Goal: Transaction & Acquisition: Download file/media

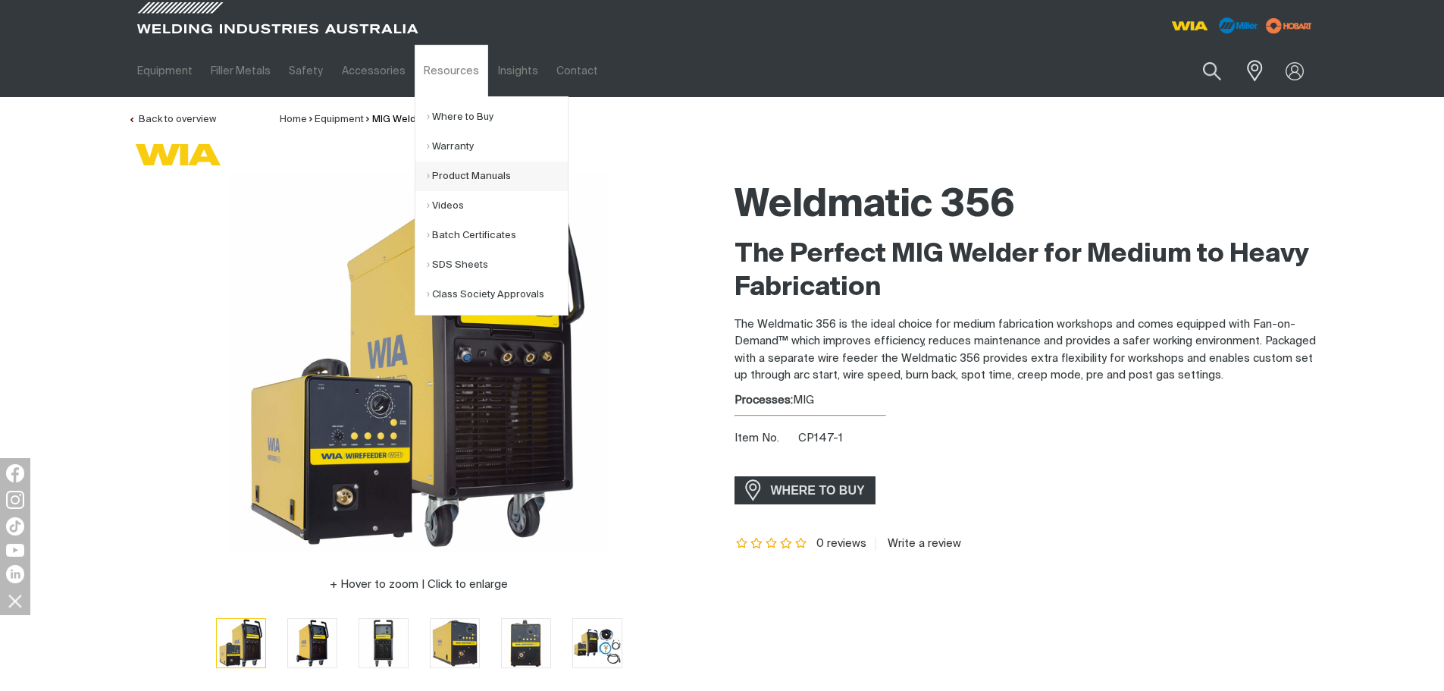
drag, startPoint x: 482, startPoint y: 179, endPoint x: 487, endPoint y: 186, distance: 8.2
click at [482, 179] on link "Product Manuals" at bounding box center [497, 176] width 141 height 30
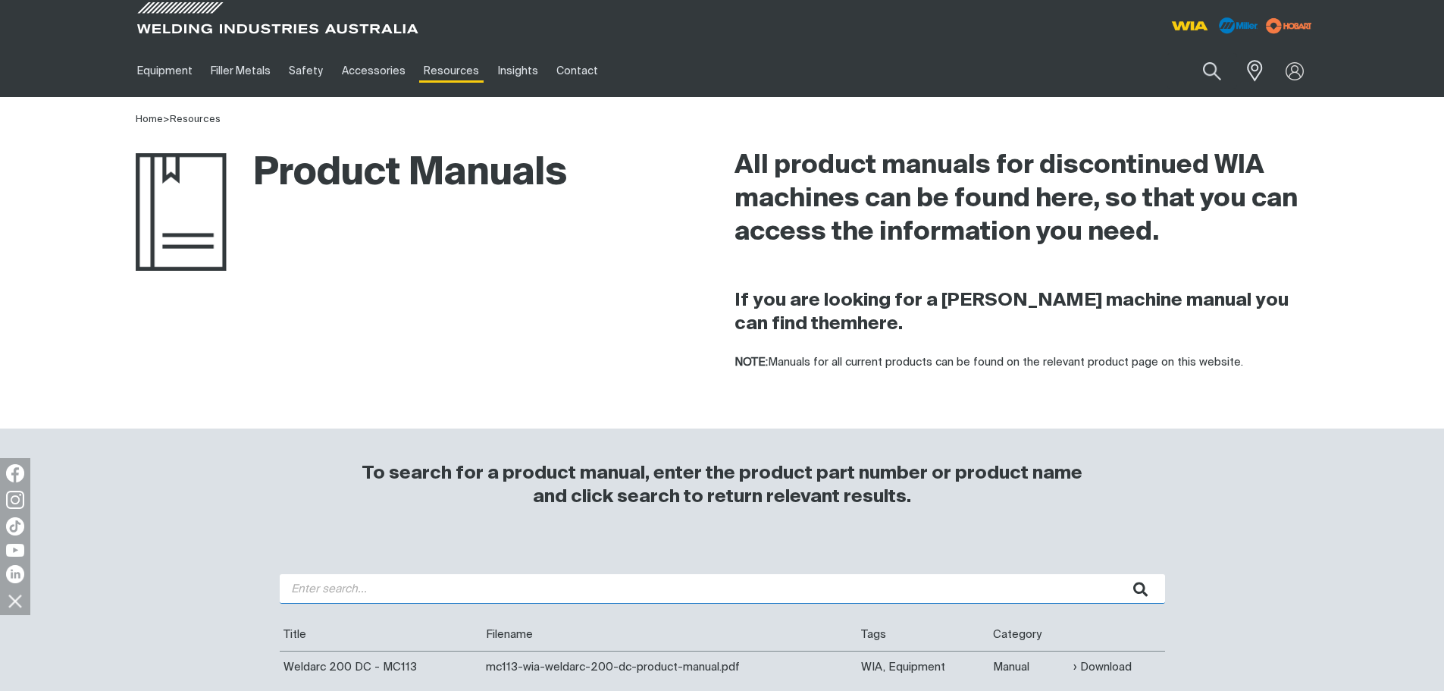
click at [426, 596] on input "search" at bounding box center [723, 589] width 886 height 30
type input "w65"
click at [1118, 574] on button "submit" at bounding box center [1142, 589] width 48 height 30
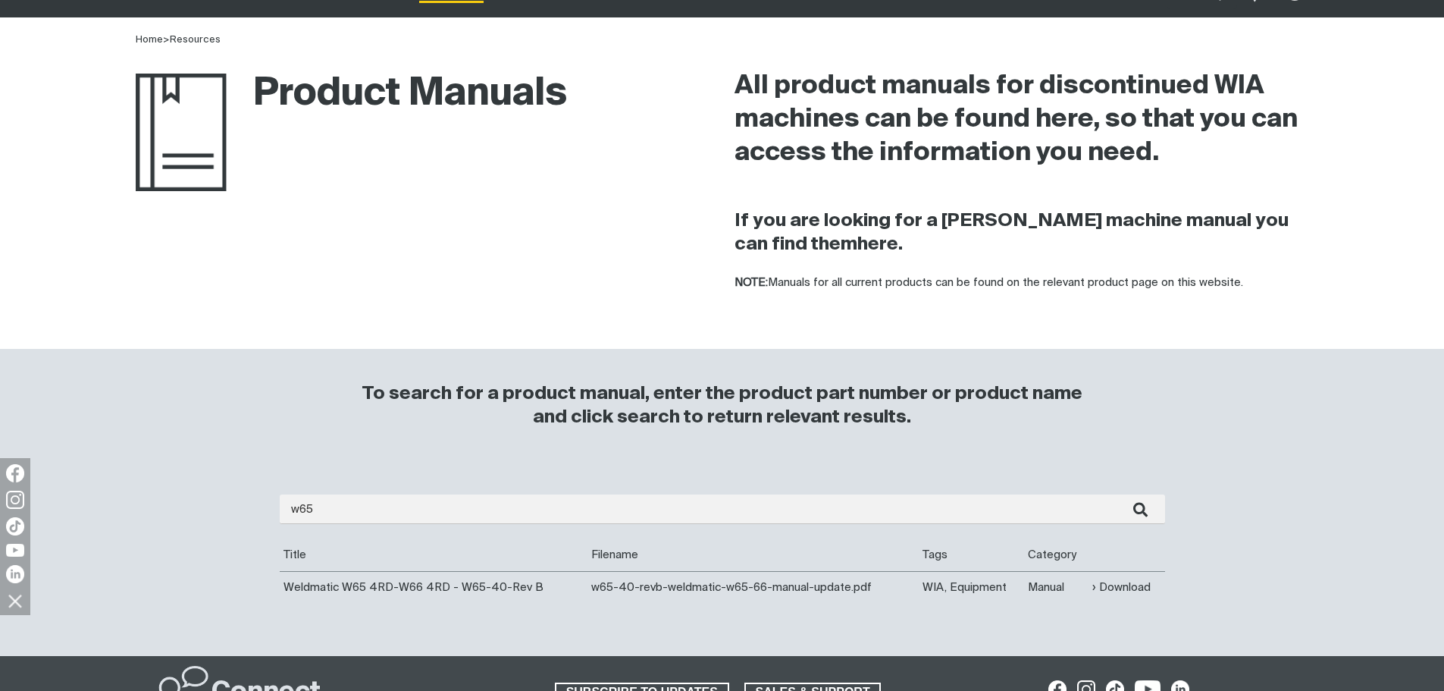
scroll to position [152, 0]
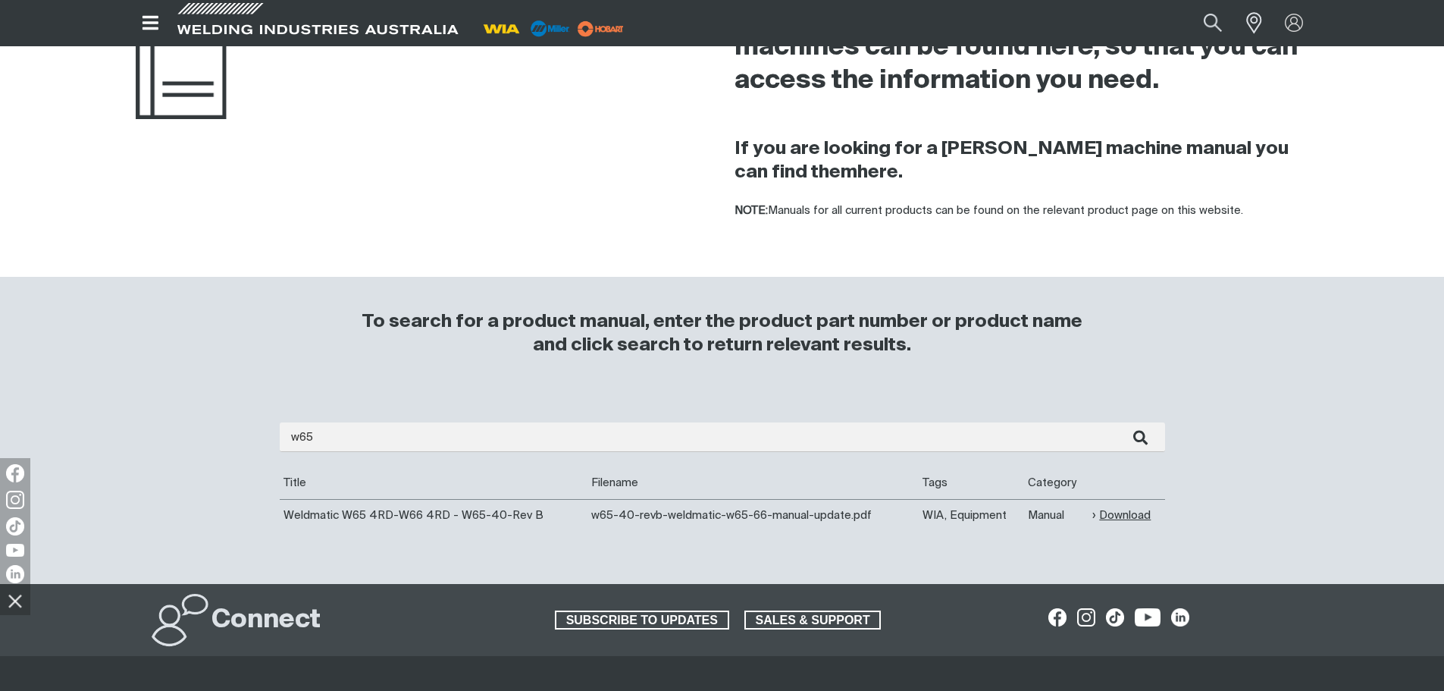
click at [1108, 516] on link "Download" at bounding box center [1122, 514] width 58 height 17
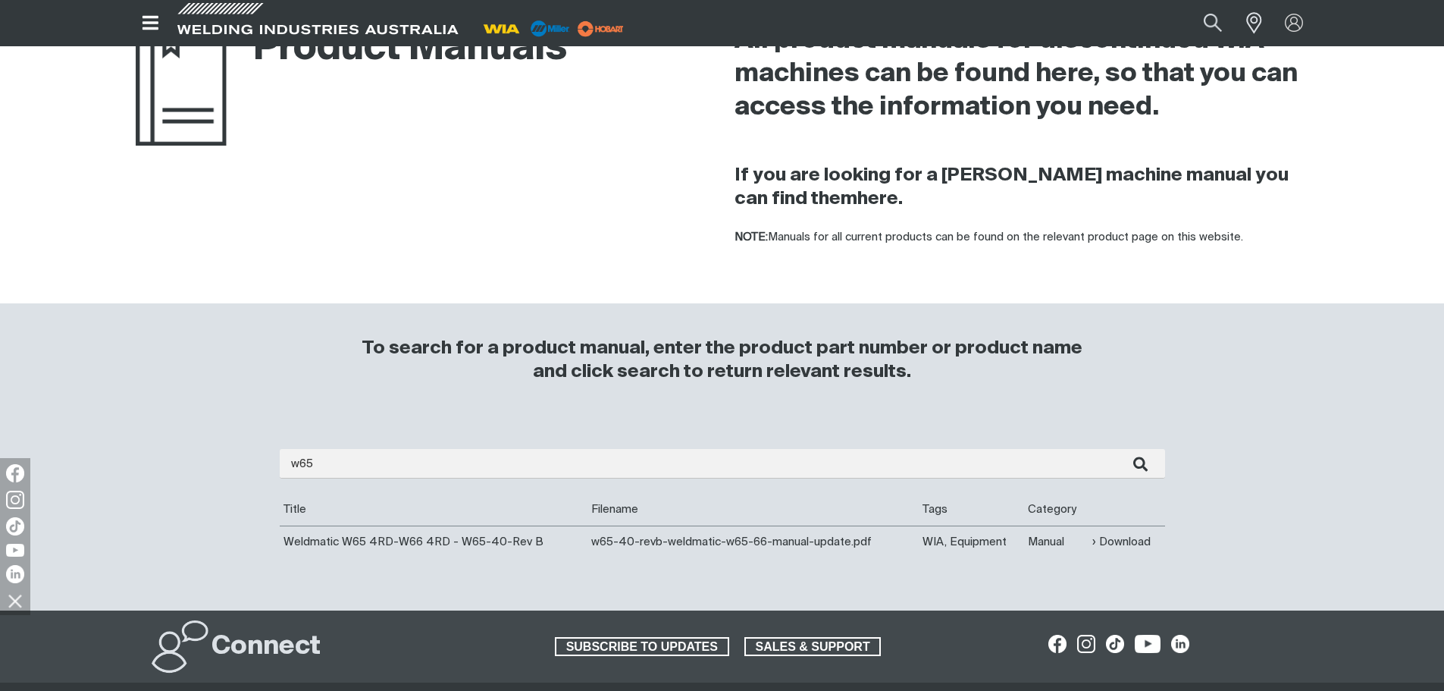
scroll to position [0, 0]
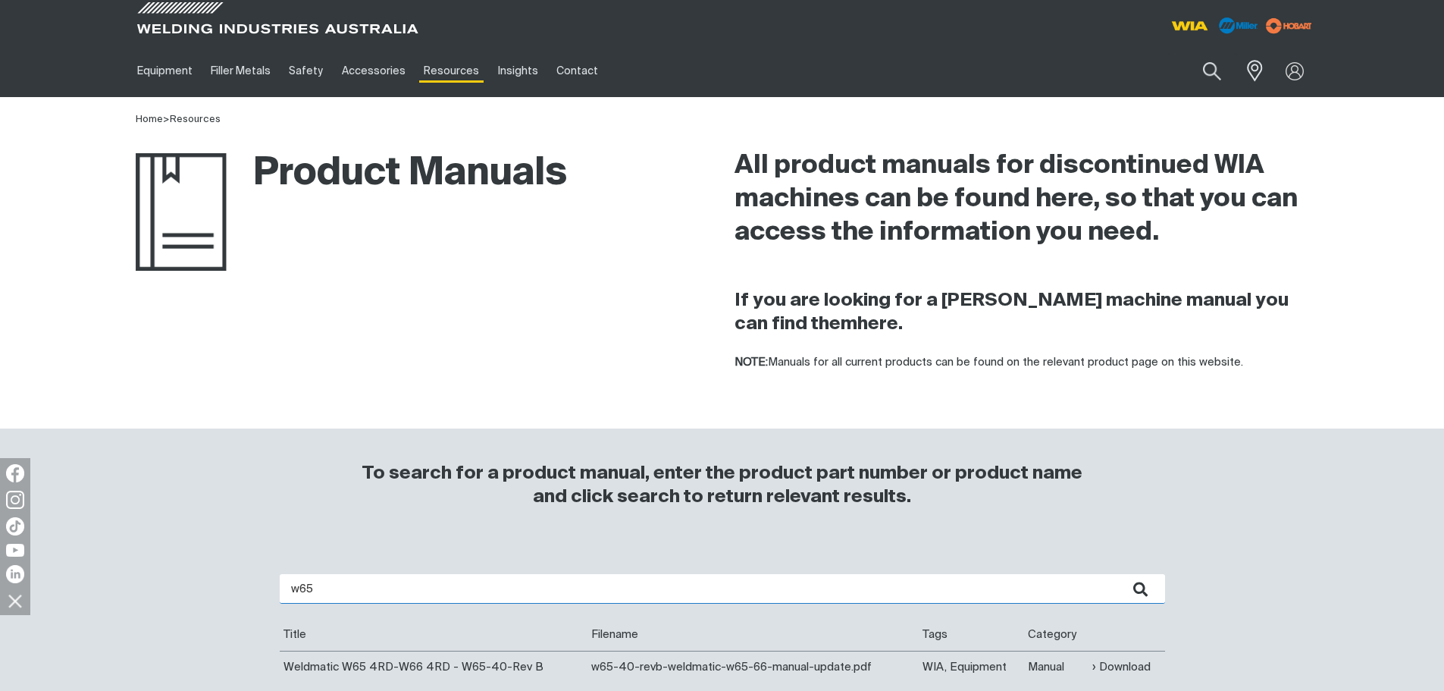
click at [383, 584] on input "w65" at bounding box center [723, 589] width 886 height 30
type input "200 ac"
click at [1118, 574] on button "submit" at bounding box center [1142, 589] width 48 height 30
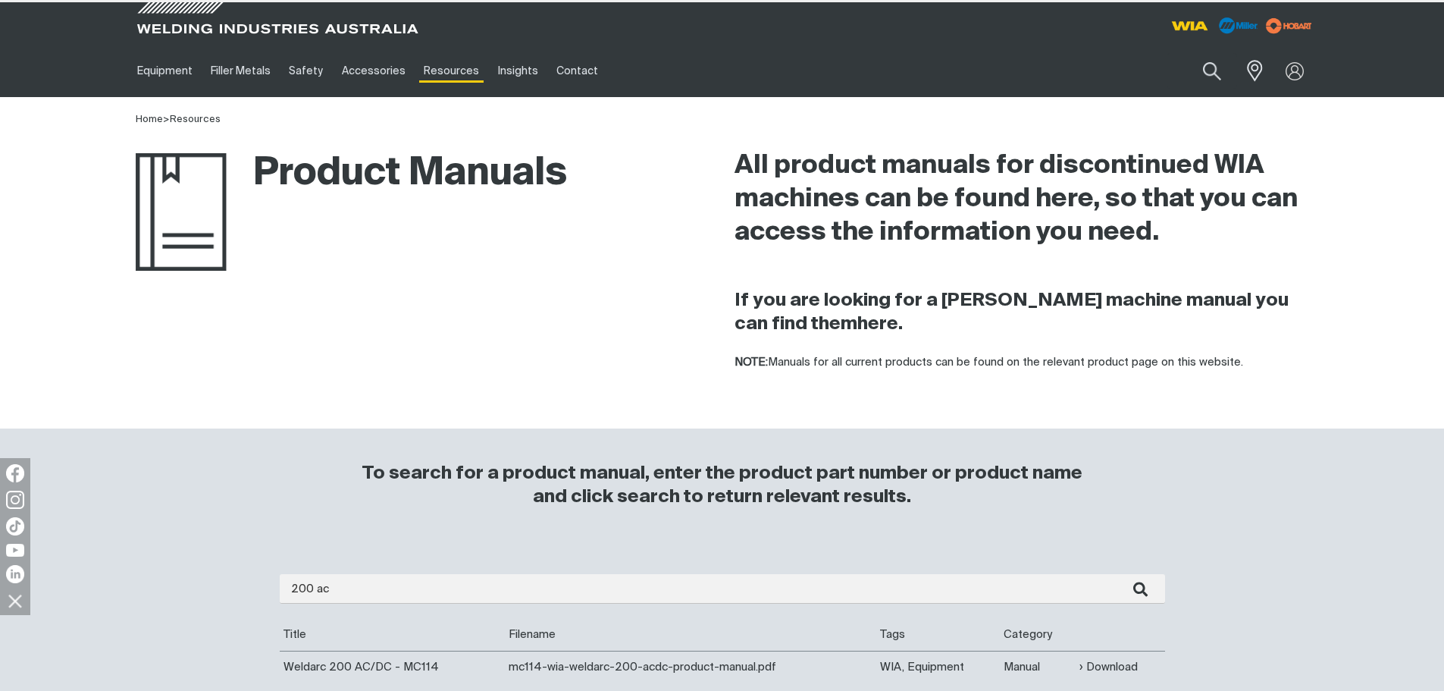
scroll to position [303, 0]
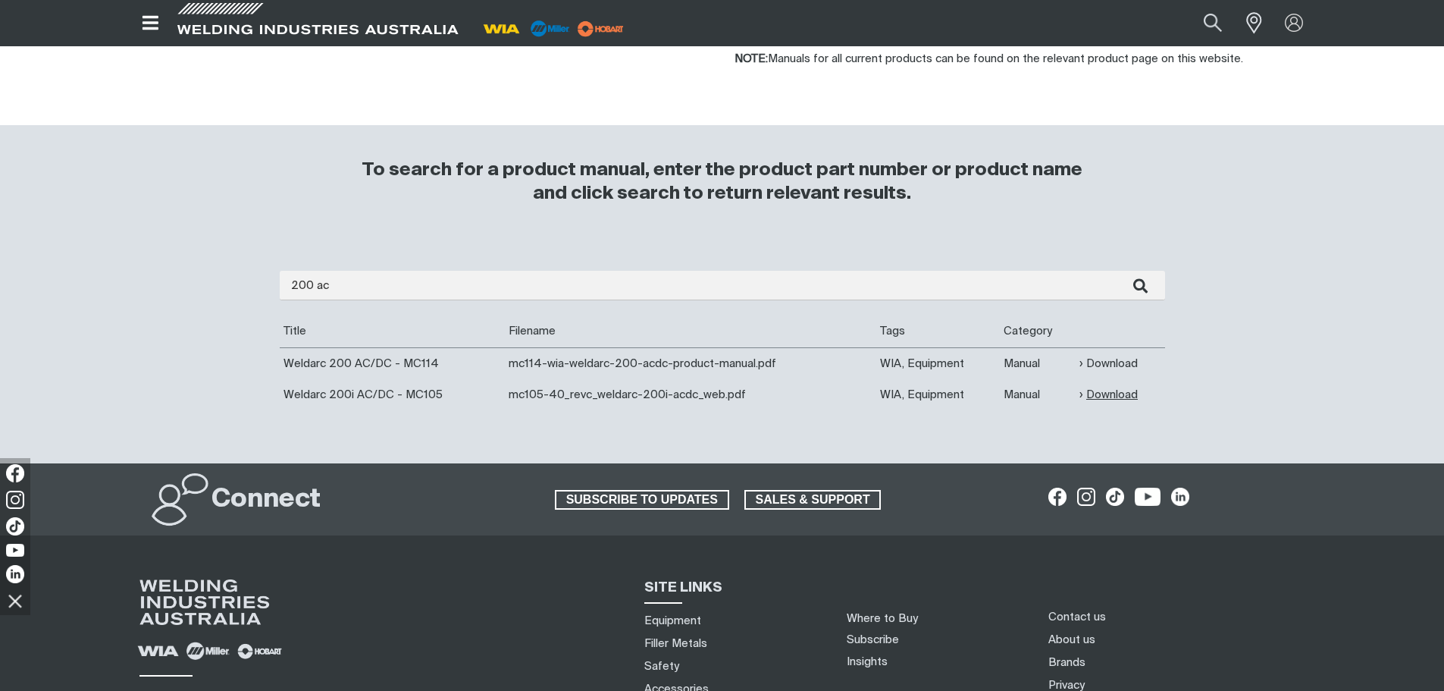
click at [1121, 394] on link "Download" at bounding box center [1109, 394] width 58 height 17
click at [1121, 359] on link "Download" at bounding box center [1109, 363] width 58 height 17
click at [1108, 393] on link "Download" at bounding box center [1109, 394] width 58 height 17
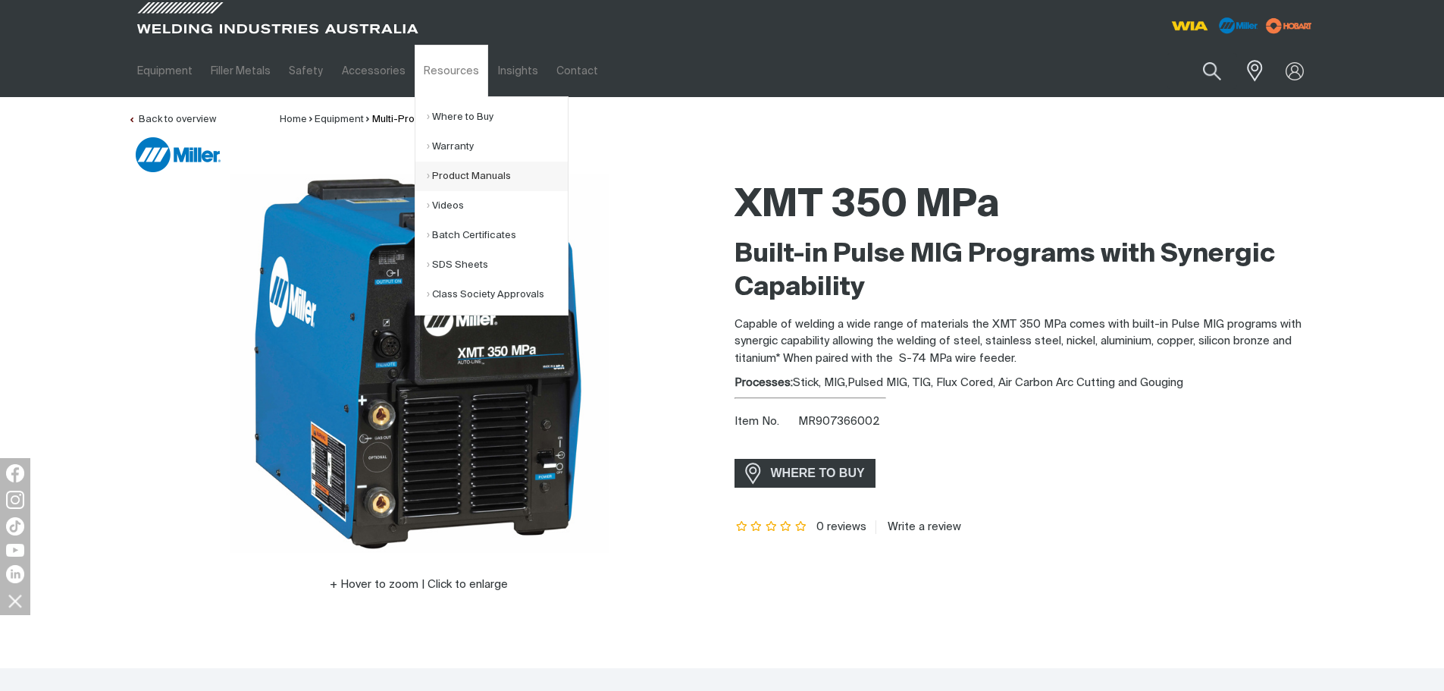
click at [459, 180] on link "Product Manuals" at bounding box center [497, 176] width 141 height 30
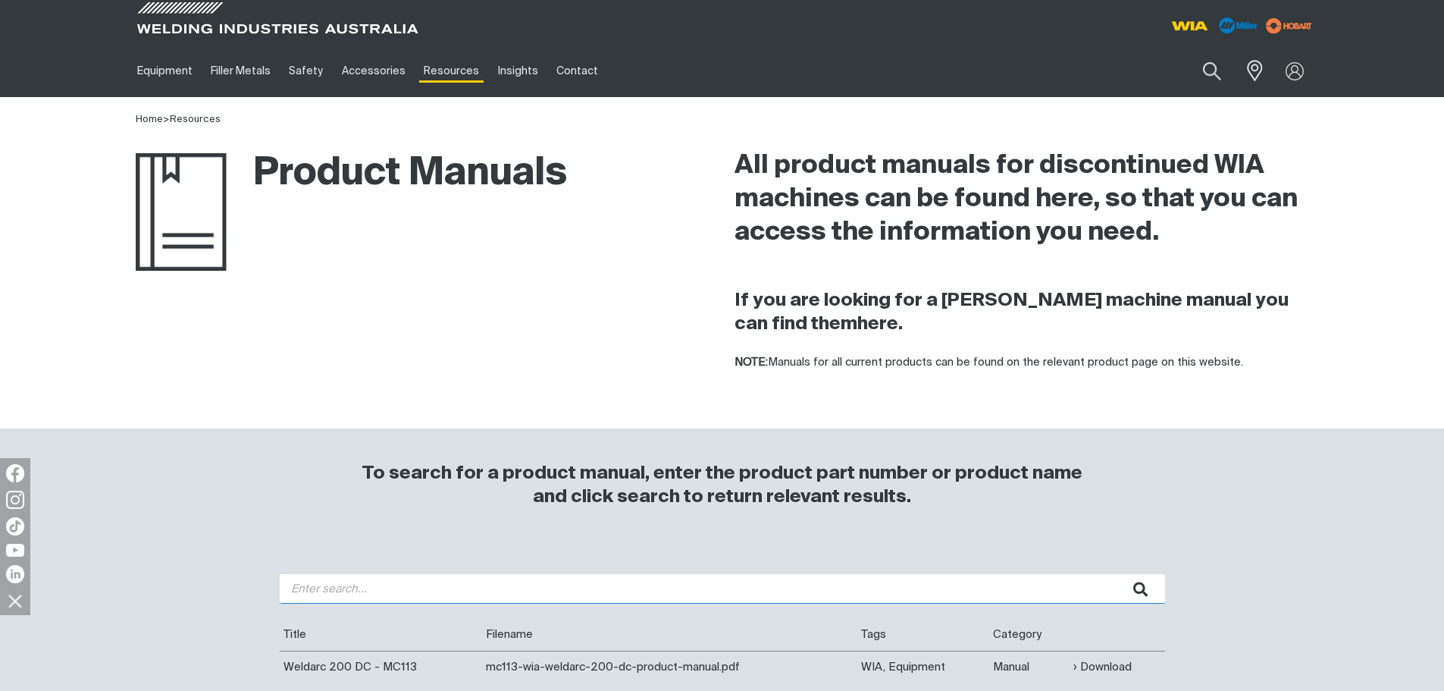
click at [390, 581] on input "search" at bounding box center [723, 589] width 886 height 30
click at [1118, 574] on button "submit" at bounding box center [1142, 589] width 48 height 30
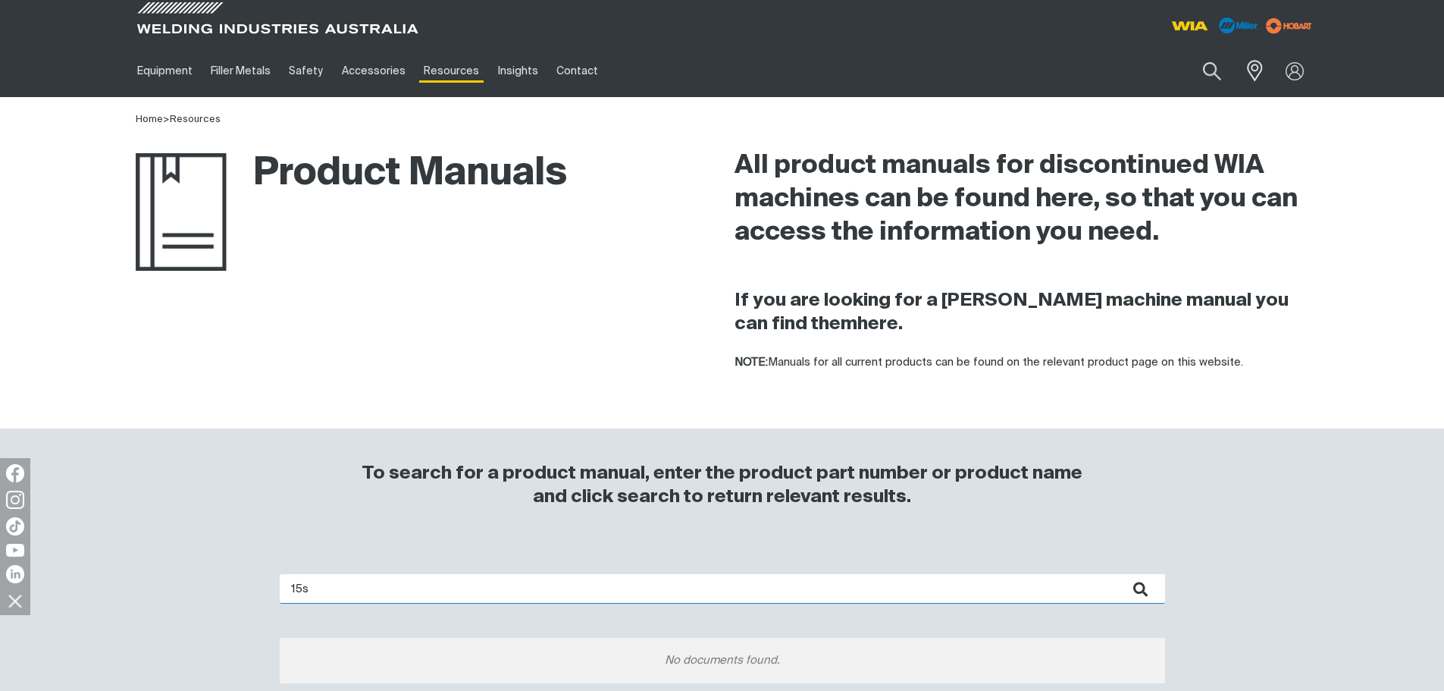
click at [389, 581] on input "15s" at bounding box center [723, 589] width 886 height 30
type input "150s"
click at [1118, 574] on button "submit" at bounding box center [1142, 589] width 48 height 30
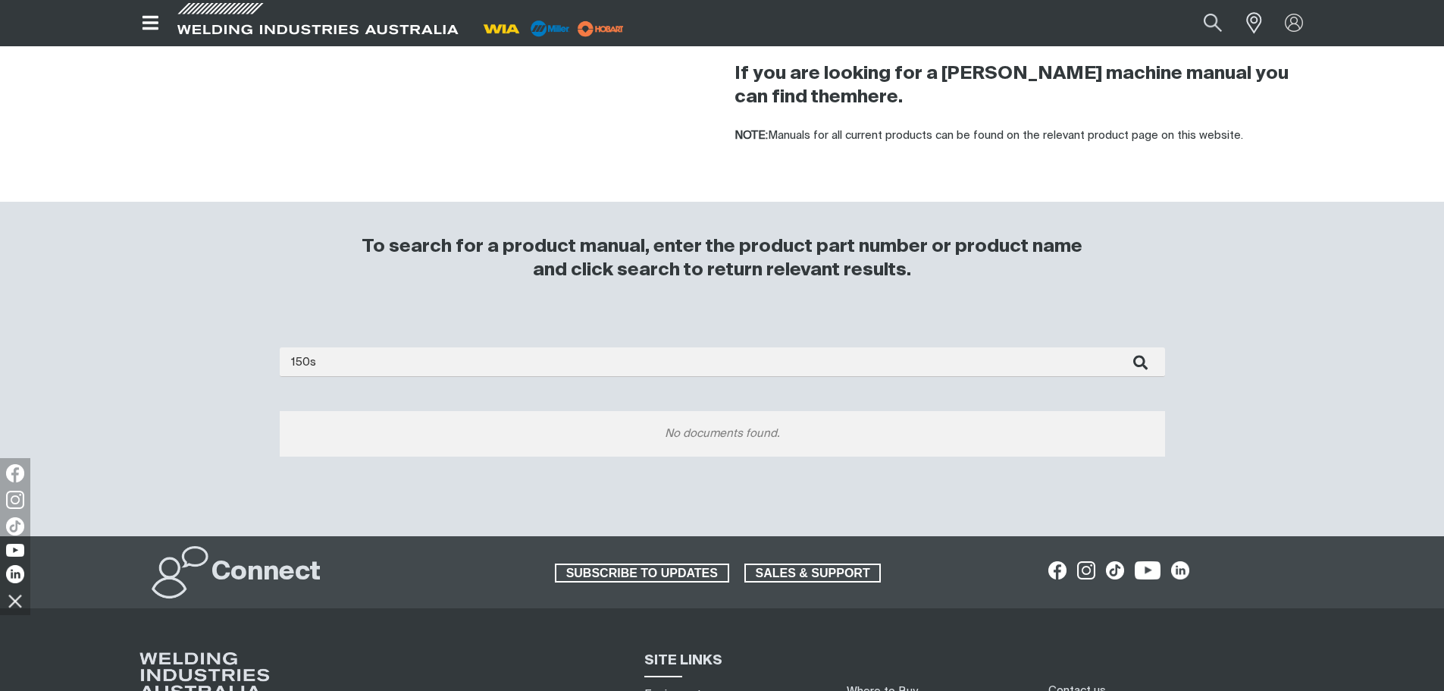
scroll to position [227, 0]
